Goal: Check status: Check status

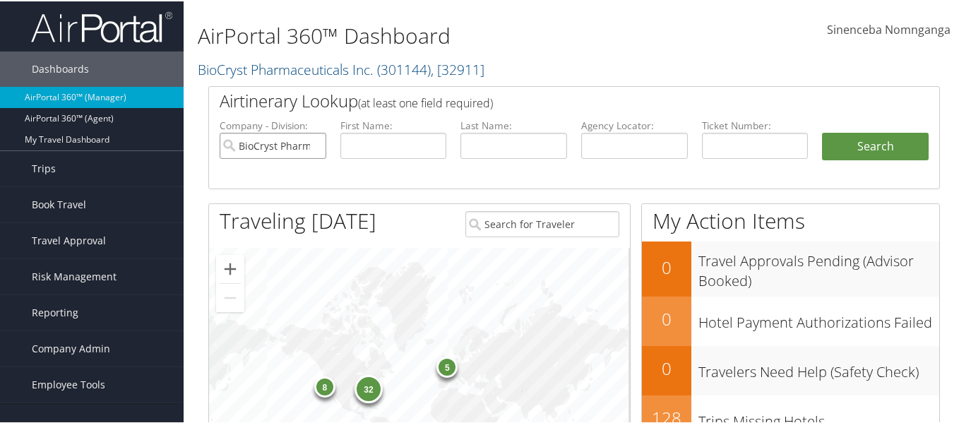
click at [313, 148] on input "BioCryst Pharmaceuticals Inc." at bounding box center [273, 144] width 107 height 26
click at [381, 141] on input "text" at bounding box center [394, 144] width 107 height 26
paste input "Joseph Boecxx"
click at [415, 146] on input "Joseph Boecxx" at bounding box center [394, 144] width 107 height 26
click at [411, 143] on input "Joseph Boecxx" at bounding box center [394, 144] width 107 height 26
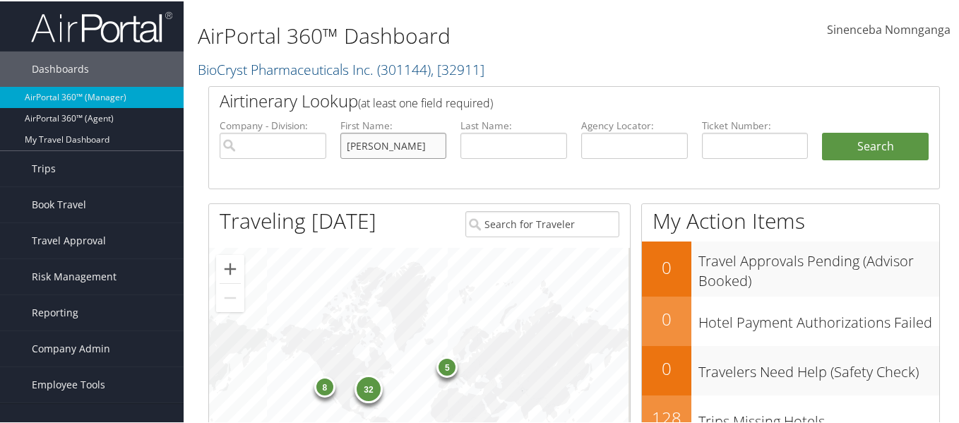
drag, startPoint x: 413, startPoint y: 143, endPoint x: 387, endPoint y: 149, distance: 26.1
click at [387, 149] on input "Joseph Boecxx" at bounding box center [394, 144] width 107 height 26
type input "Joseph Boecxx"
click at [490, 140] on input "text" at bounding box center [514, 144] width 107 height 26
paste input "Boecxx"
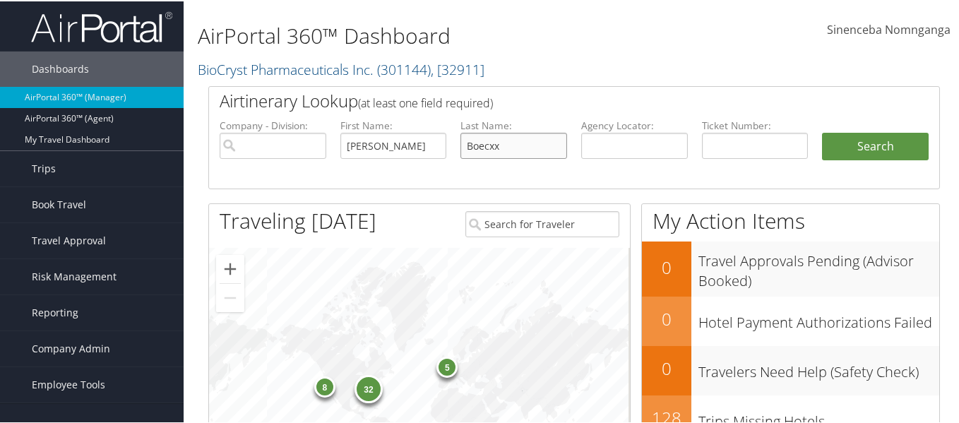
type input "Boecxx"
click at [415, 146] on input "Joseph Boecxx" at bounding box center [394, 144] width 107 height 26
type input "Joseph"
click at [891, 145] on button "Search" at bounding box center [875, 145] width 107 height 28
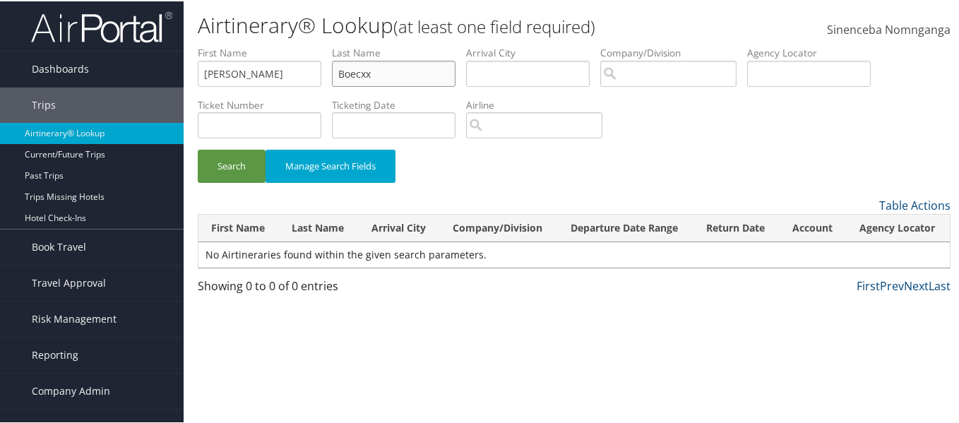
click at [381, 77] on input "Boecxx" at bounding box center [394, 72] width 124 height 26
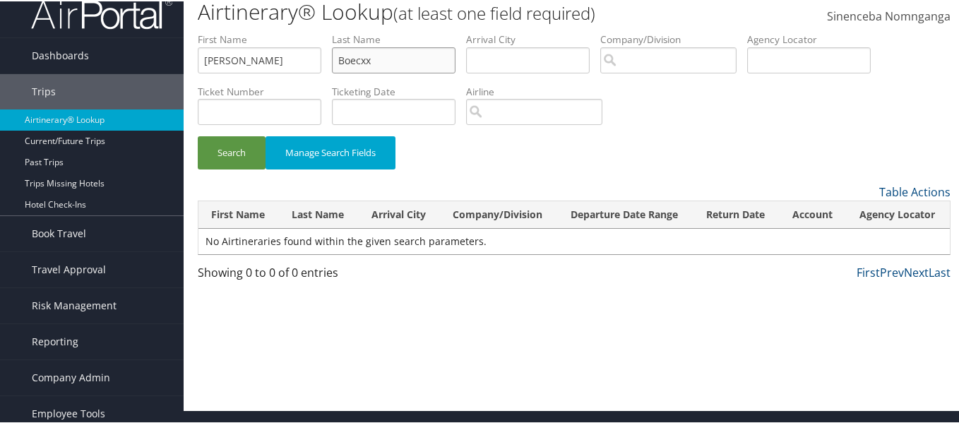
scroll to position [21, 0]
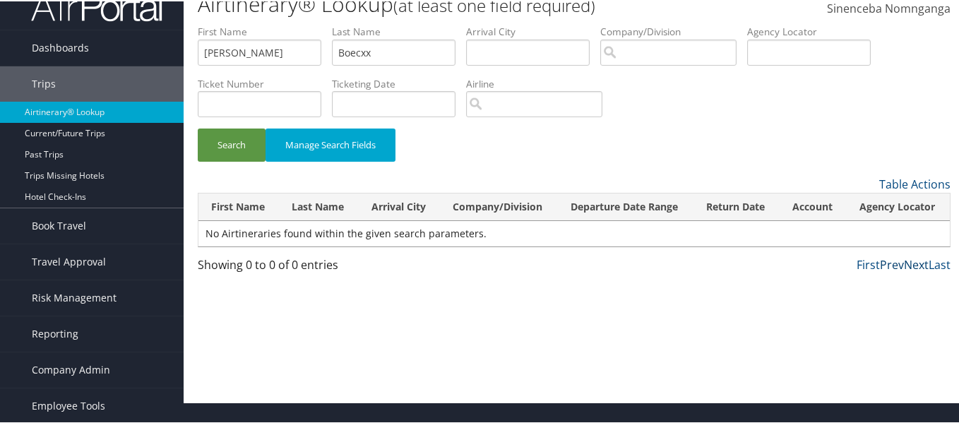
click at [898, 262] on div "First Prev Next Last" at bounding box center [671, 263] width 560 height 17
click at [646, 237] on td "No Airtineraries found within the given search parameters." at bounding box center [575, 232] width 752 height 25
click at [863, 263] on link "First" at bounding box center [868, 264] width 23 height 16
click at [396, 54] on input "Boecxx" at bounding box center [394, 51] width 124 height 26
click at [240, 58] on input "[PERSON_NAME]" at bounding box center [260, 51] width 124 height 26
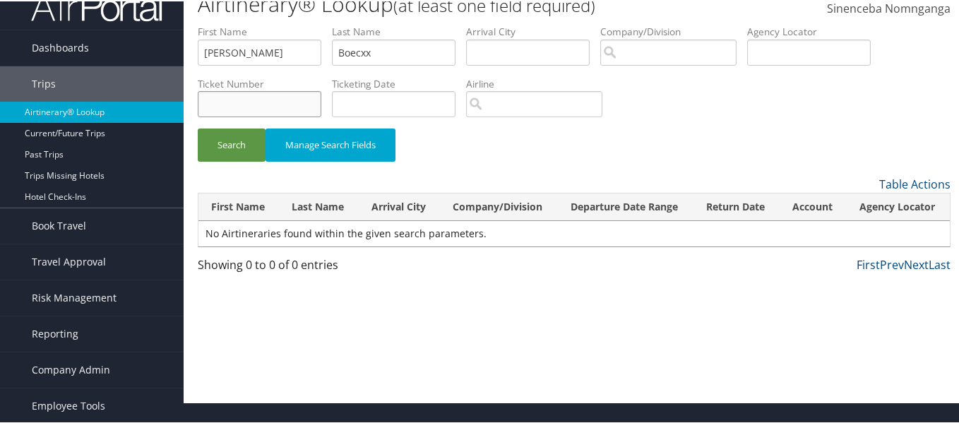
click at [277, 107] on input "text" at bounding box center [260, 103] width 124 height 26
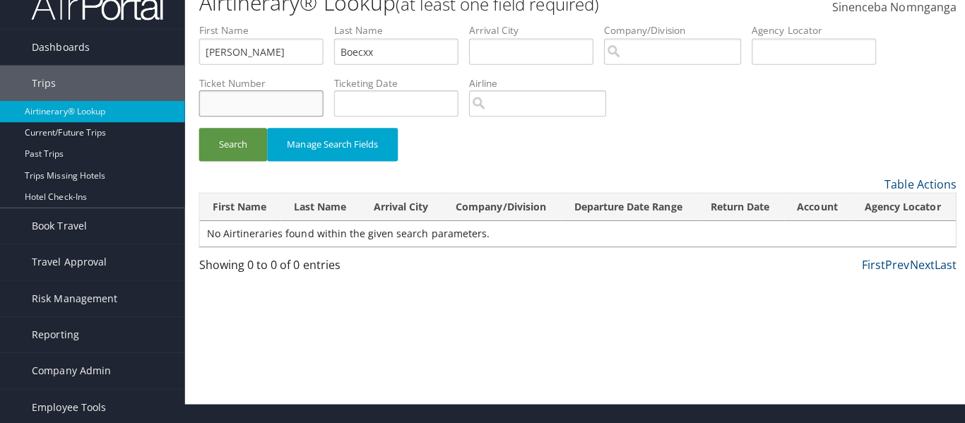
scroll to position [0, 0]
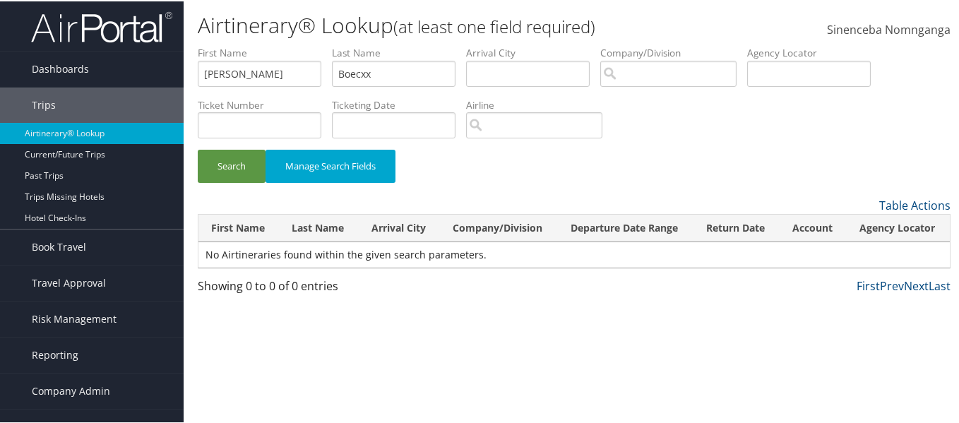
click at [585, 23] on small "(at least one field required)" at bounding box center [495, 24] width 202 height 23
click at [387, 71] on input "Boecxx" at bounding box center [394, 72] width 124 height 26
type input "B"
click at [282, 71] on input "Joseph" at bounding box center [260, 72] width 124 height 26
type input "J"
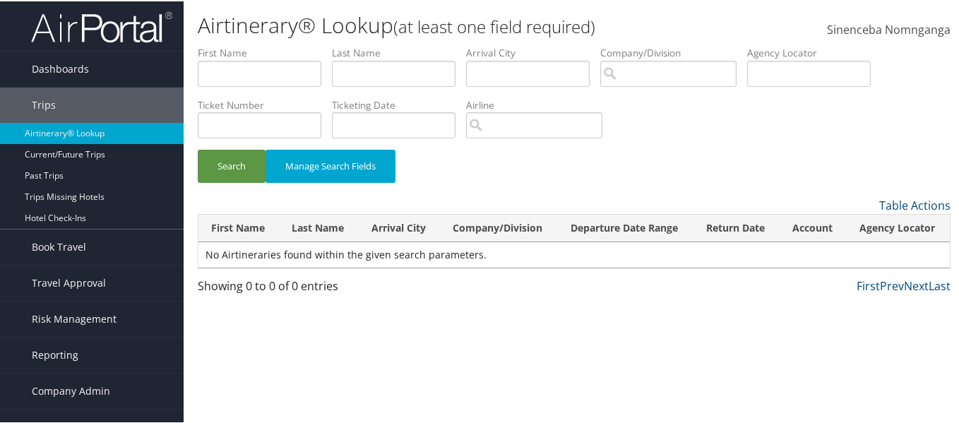
click at [513, 25] on small "(at least one field required)" at bounding box center [495, 24] width 202 height 23
click at [279, 28] on h1 "Airtinerary® Lookup (at least one field required)" at bounding box center [449, 24] width 502 height 30
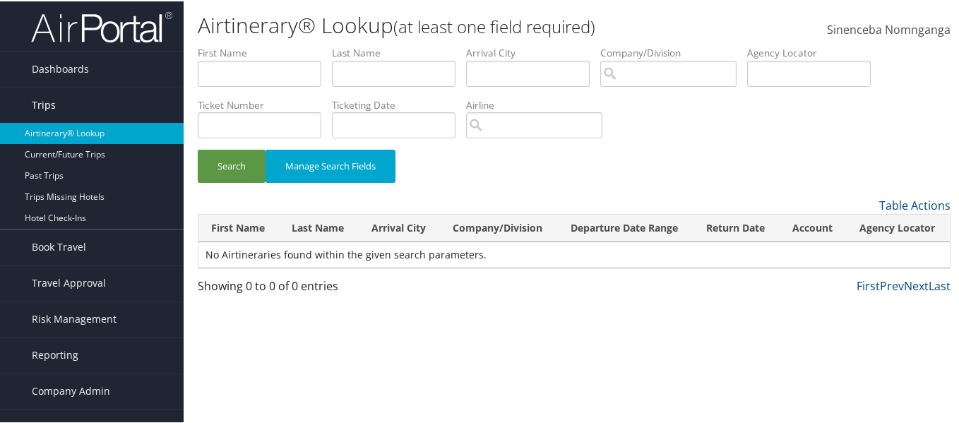
click at [91, 96] on link "Trips" at bounding box center [92, 103] width 184 height 35
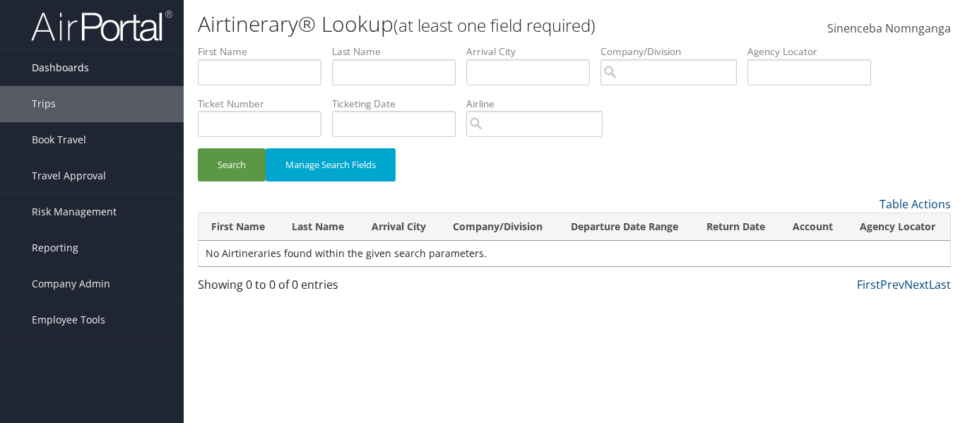
click at [65, 59] on span "Dashboards" at bounding box center [60, 67] width 57 height 35
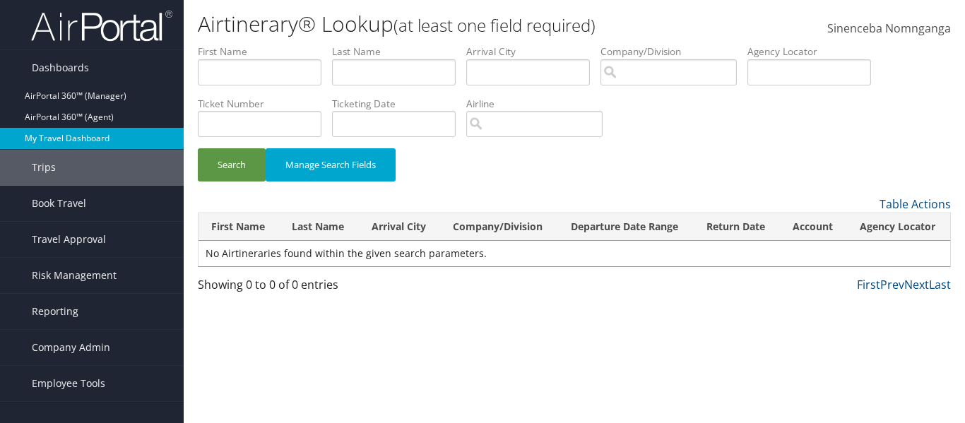
click at [73, 135] on link "My Travel Dashboard" at bounding box center [92, 138] width 184 height 21
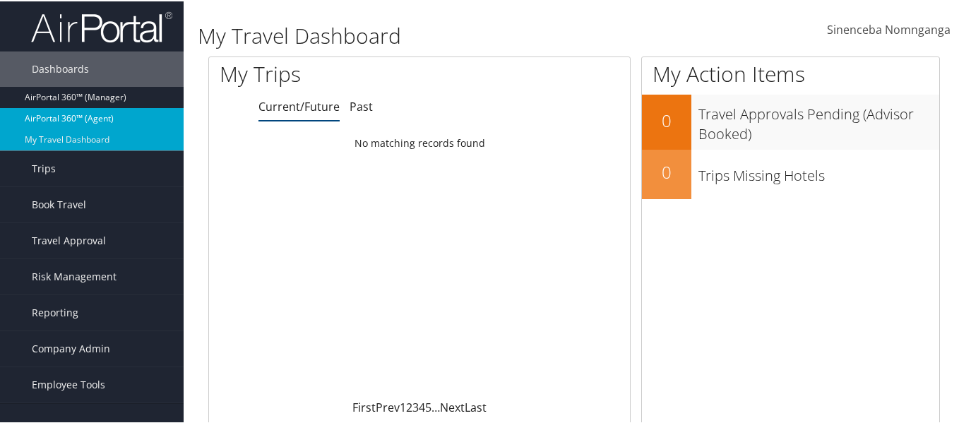
click at [66, 119] on link "AirPortal 360™ (Agent)" at bounding box center [92, 117] width 184 height 21
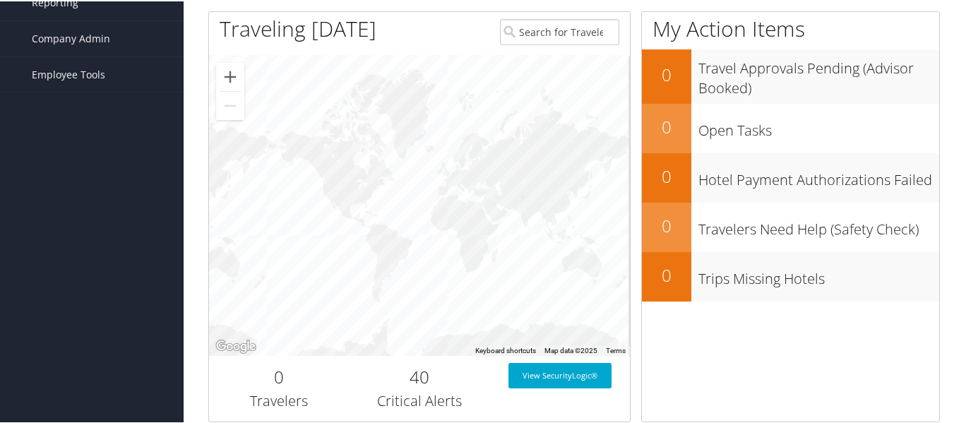
scroll to position [495, 0]
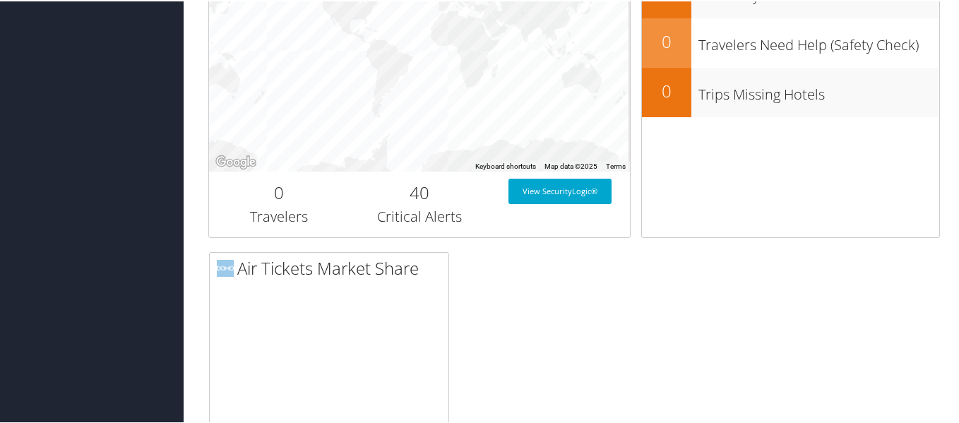
click at [191, 340] on div "AirPortal 360™ Dashboard BioCryst Pharmaceuticals Inc. ( 301144 ) , [ 32911 ] B…" at bounding box center [574, 24] width 781 height 1039
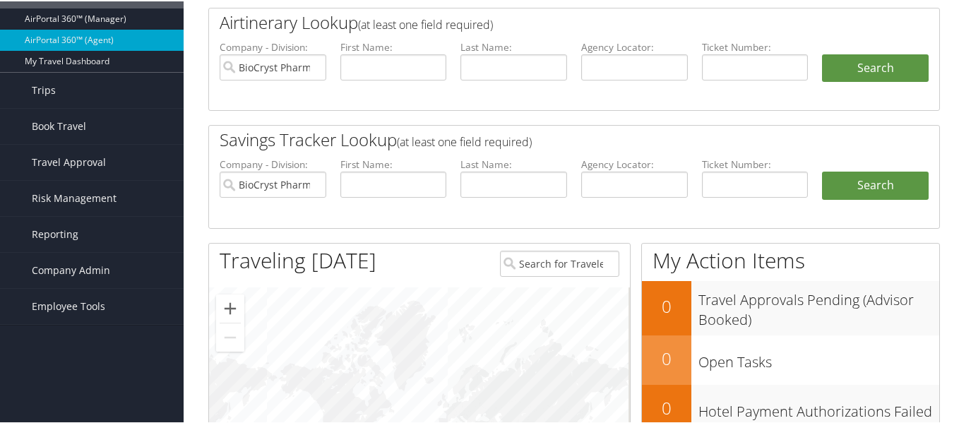
scroll to position [0, 0]
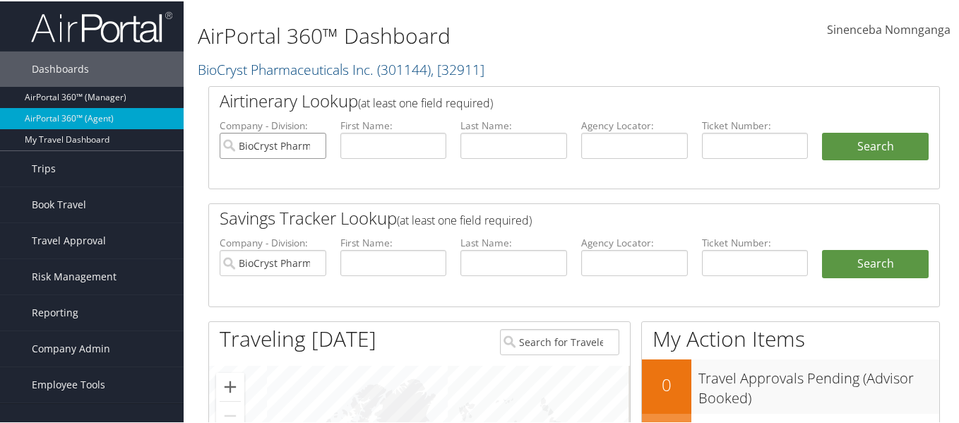
click at [315, 146] on input "BioCryst Pharmaceuticals Inc." at bounding box center [273, 144] width 107 height 26
click at [312, 268] on input "BioCryst Pharmaceuticals Inc." at bounding box center [273, 262] width 107 height 26
click at [313, 262] on input "BioCryst Pharmaceuticals Inc." at bounding box center [273, 262] width 107 height 26
click at [377, 136] on input "text" at bounding box center [394, 144] width 107 height 26
type input "[PERSON_NAME]"
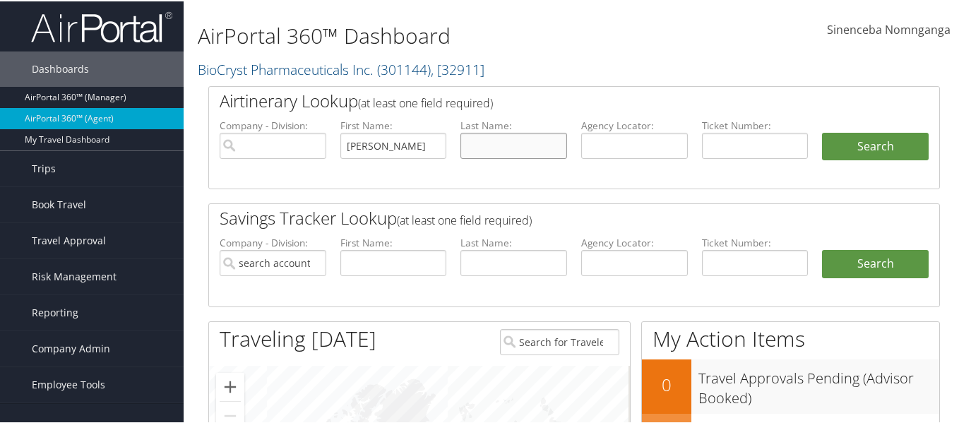
click at [507, 138] on input "text" at bounding box center [514, 144] width 107 height 26
type input "boeckx"
click at [858, 148] on button "Search" at bounding box center [875, 145] width 107 height 28
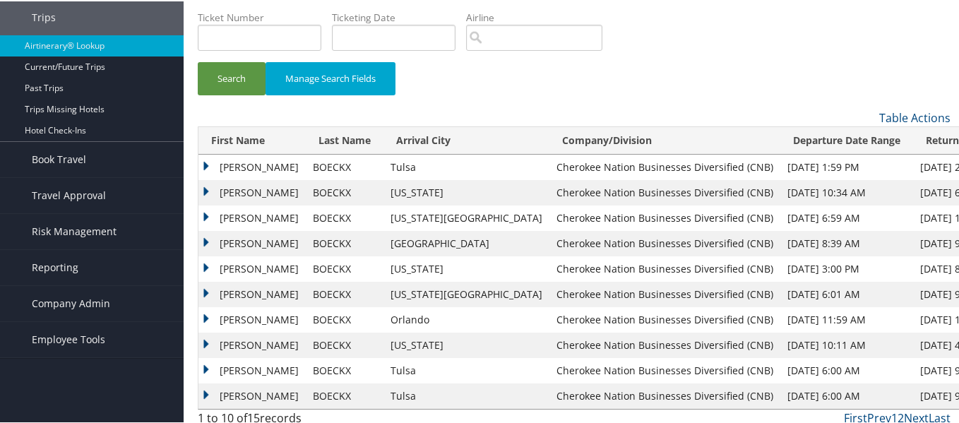
scroll to position [97, 0]
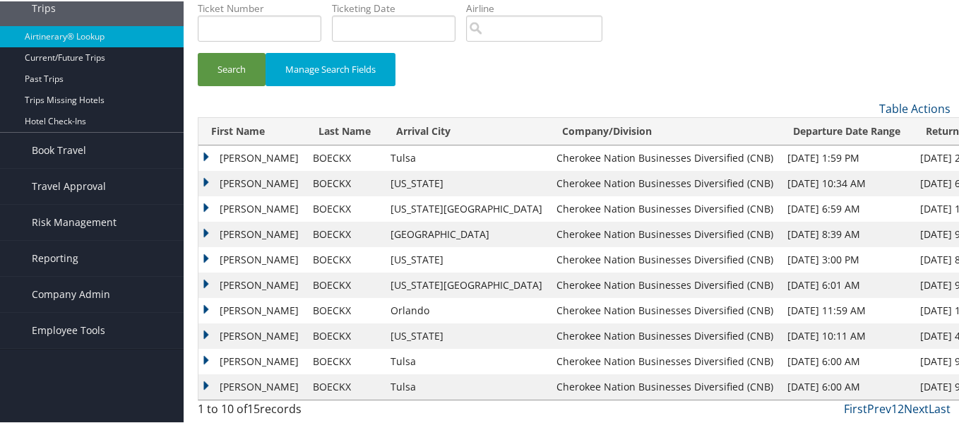
click at [206, 179] on td "[PERSON_NAME]" at bounding box center [252, 182] width 107 height 25
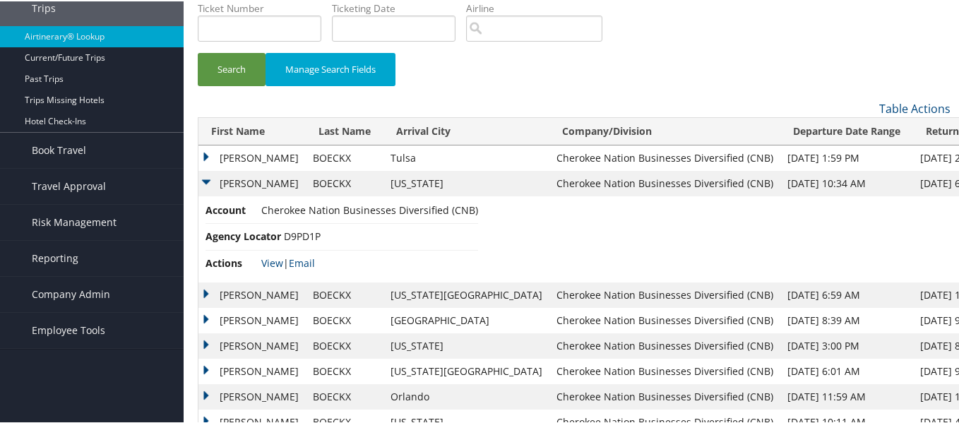
click at [209, 317] on td "[PERSON_NAME]" at bounding box center [252, 319] width 107 height 25
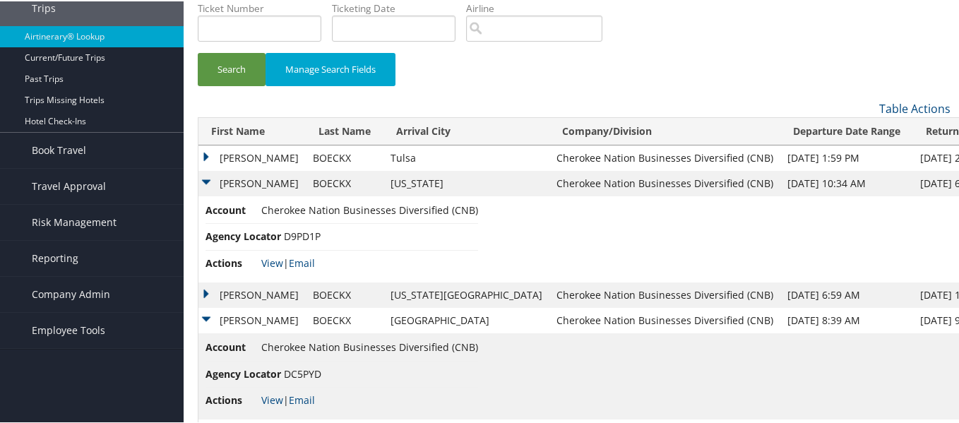
scroll to position [167, 0]
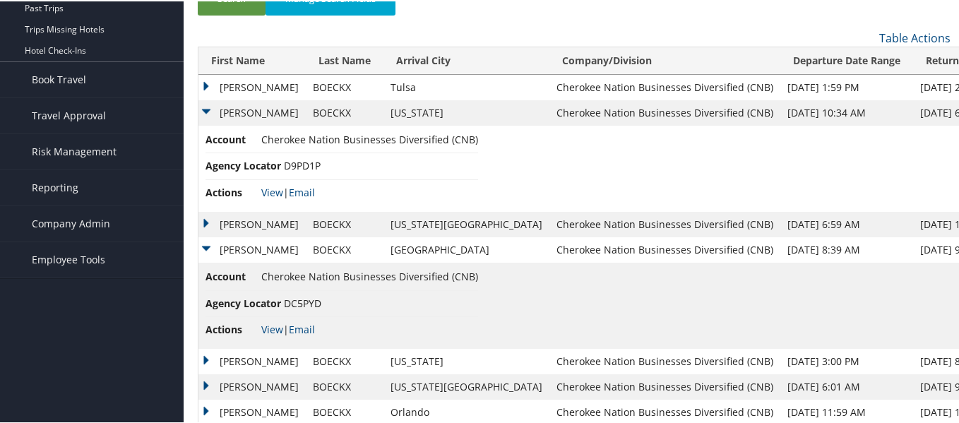
click at [207, 222] on td "[PERSON_NAME]" at bounding box center [252, 223] width 107 height 25
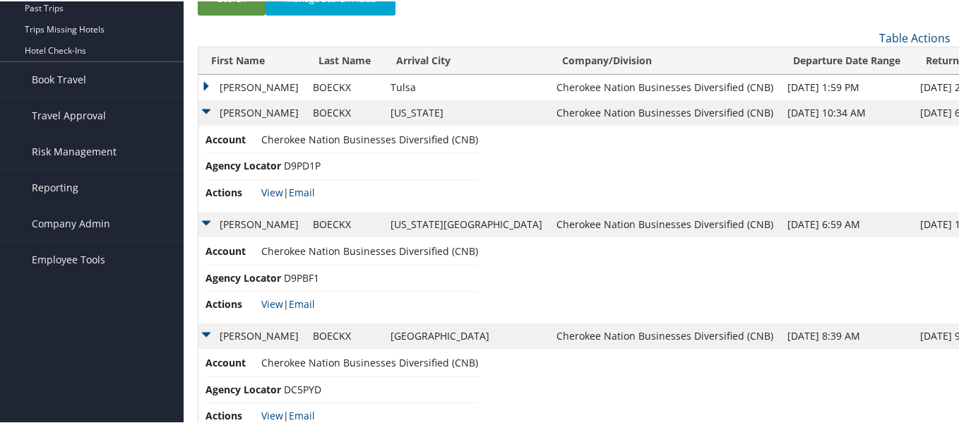
click at [321, 165] on span "D9PD1P" at bounding box center [302, 164] width 37 height 13
drag, startPoint x: 317, startPoint y: 165, endPoint x: 287, endPoint y: 163, distance: 30.5
click at [287, 163] on span "D9PD1P" at bounding box center [302, 164] width 37 height 13
copy span "D9PD1P"
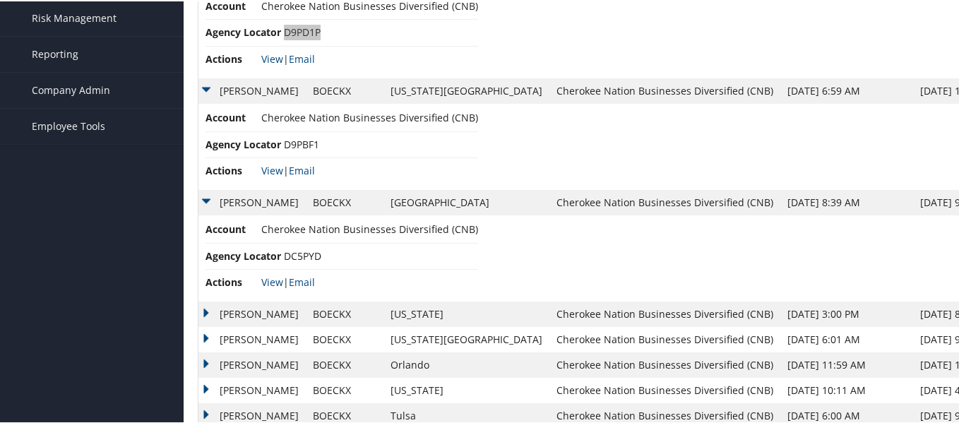
scroll to position [355, 0]
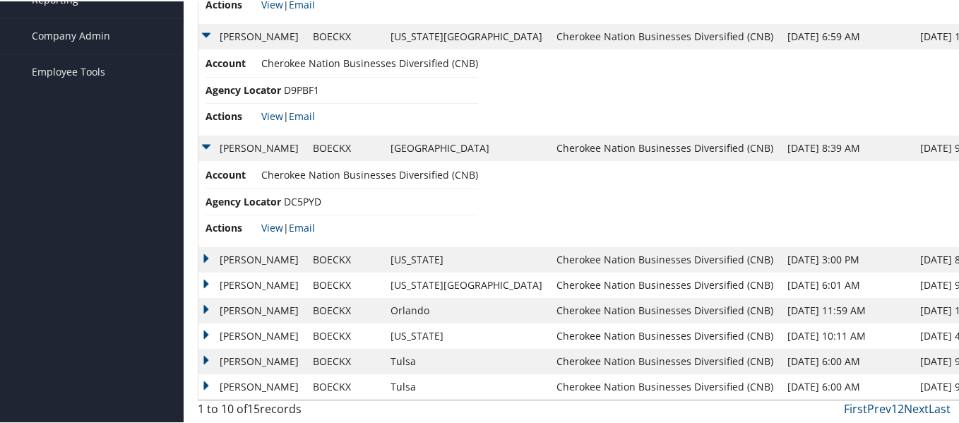
click at [206, 141] on td "JOSEPH" at bounding box center [252, 146] width 107 height 25
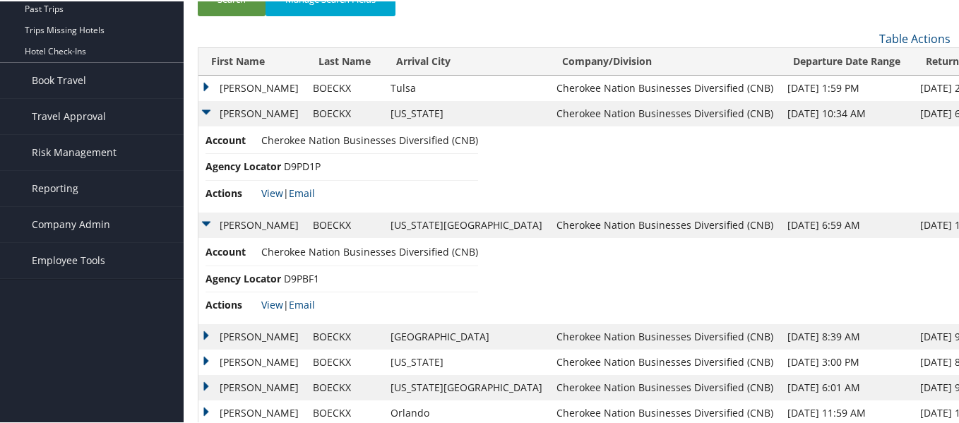
scroll to position [128, 0]
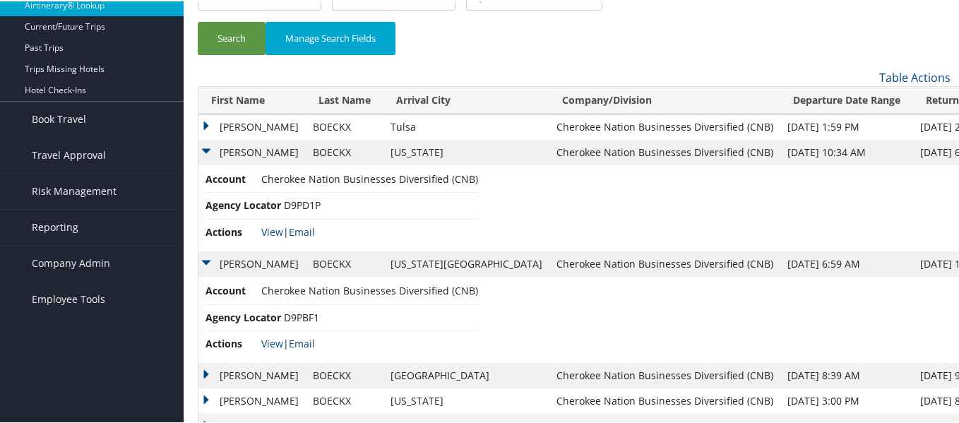
click at [206, 149] on td "JOSEPH" at bounding box center [252, 150] width 107 height 25
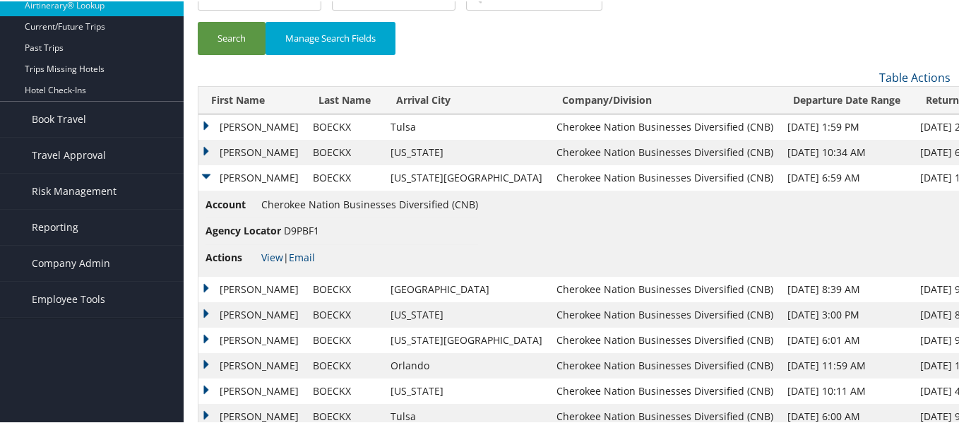
click at [208, 171] on td "JOSEPH" at bounding box center [252, 176] width 107 height 25
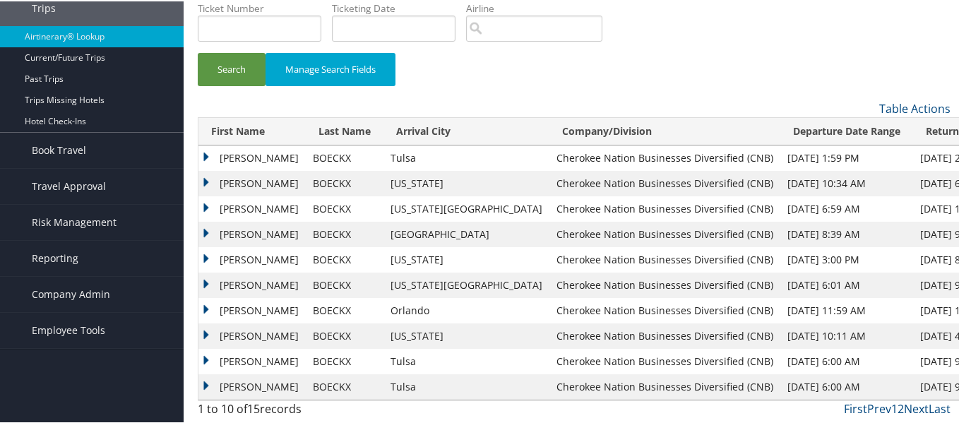
scroll to position [97, 0]
click at [205, 156] on td "JOSEPH" at bounding box center [252, 156] width 107 height 25
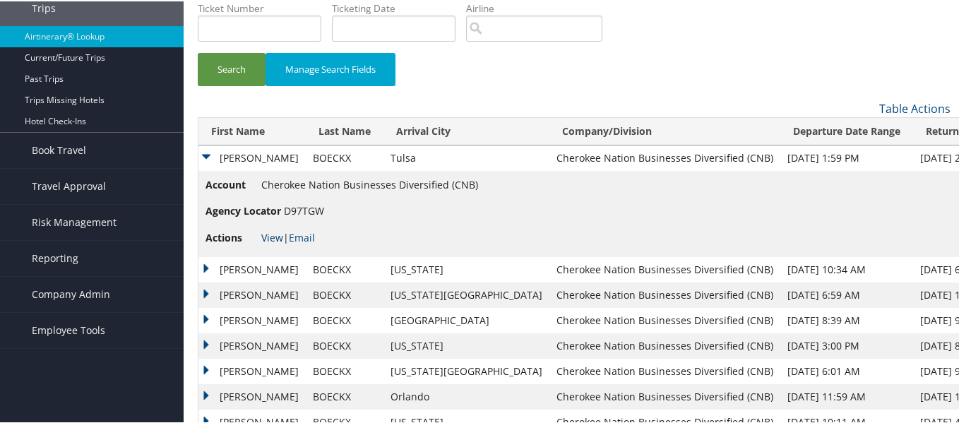
click at [272, 238] on link "View" at bounding box center [272, 236] width 22 height 13
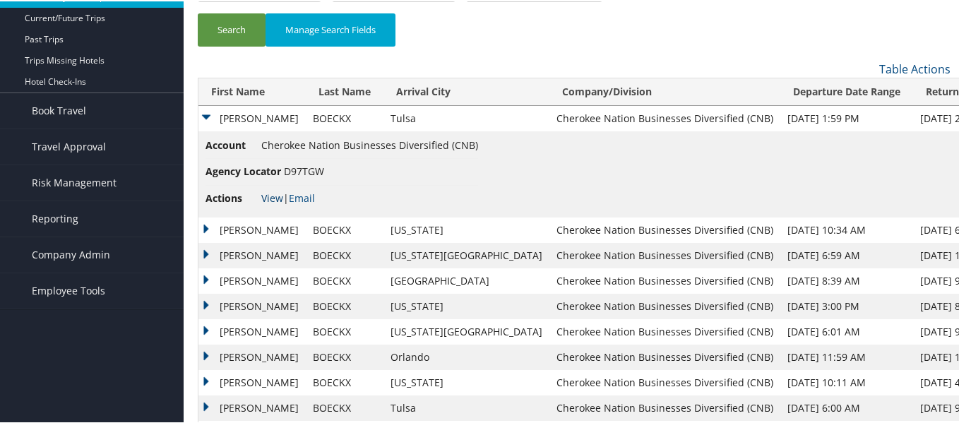
scroll to position [167, 0]
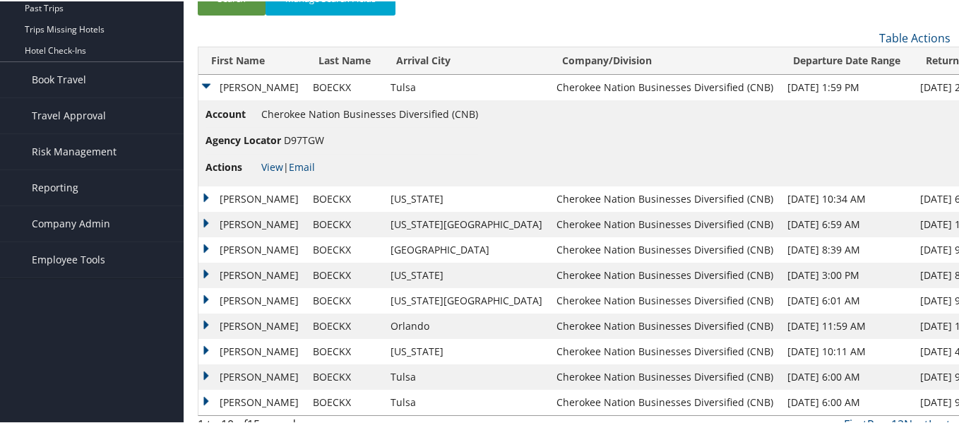
click at [209, 196] on td "JOSEPH" at bounding box center [252, 197] width 107 height 25
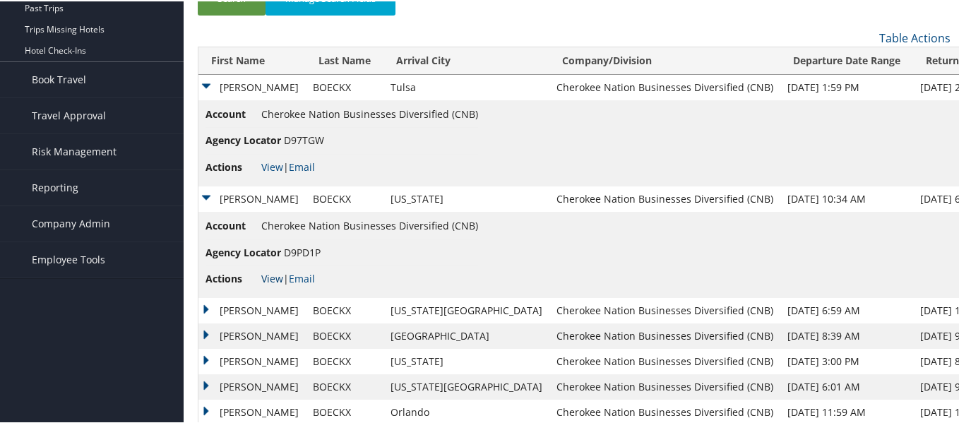
click at [271, 276] on link "View" at bounding box center [272, 277] width 22 height 13
click at [353, 257] on li "Agency Locator D9PD1P" at bounding box center [342, 252] width 273 height 26
click at [208, 195] on td "JOSEPH" at bounding box center [252, 197] width 107 height 25
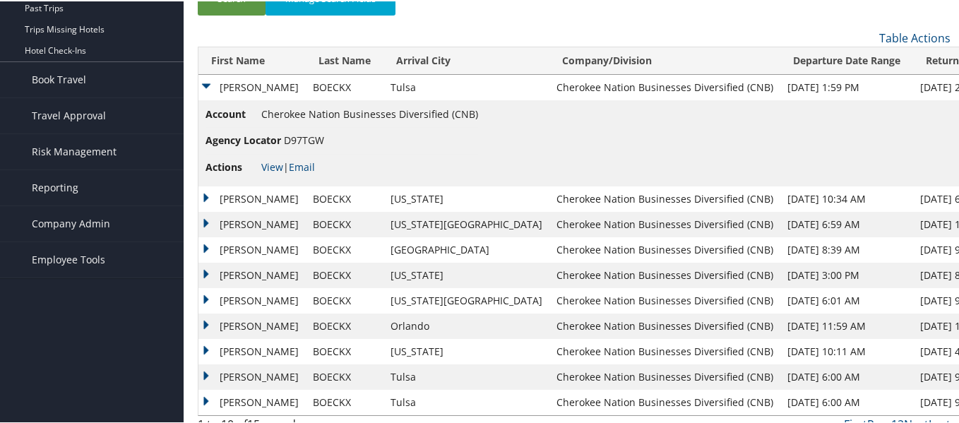
click at [206, 88] on td "JOSEPH" at bounding box center [252, 85] width 107 height 25
